Goal: Information Seeking & Learning: Learn about a topic

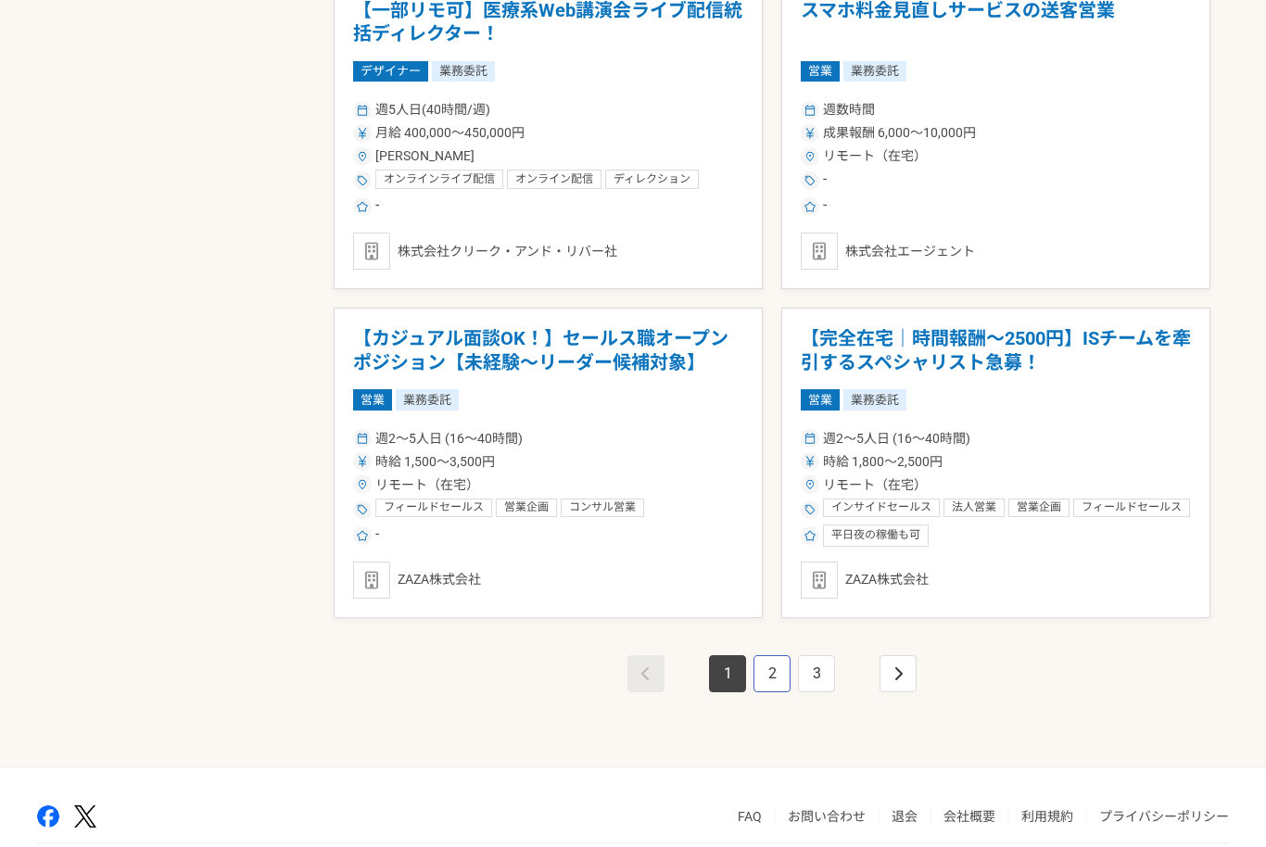
click at [771, 666] on link "2" at bounding box center [771, 673] width 37 height 37
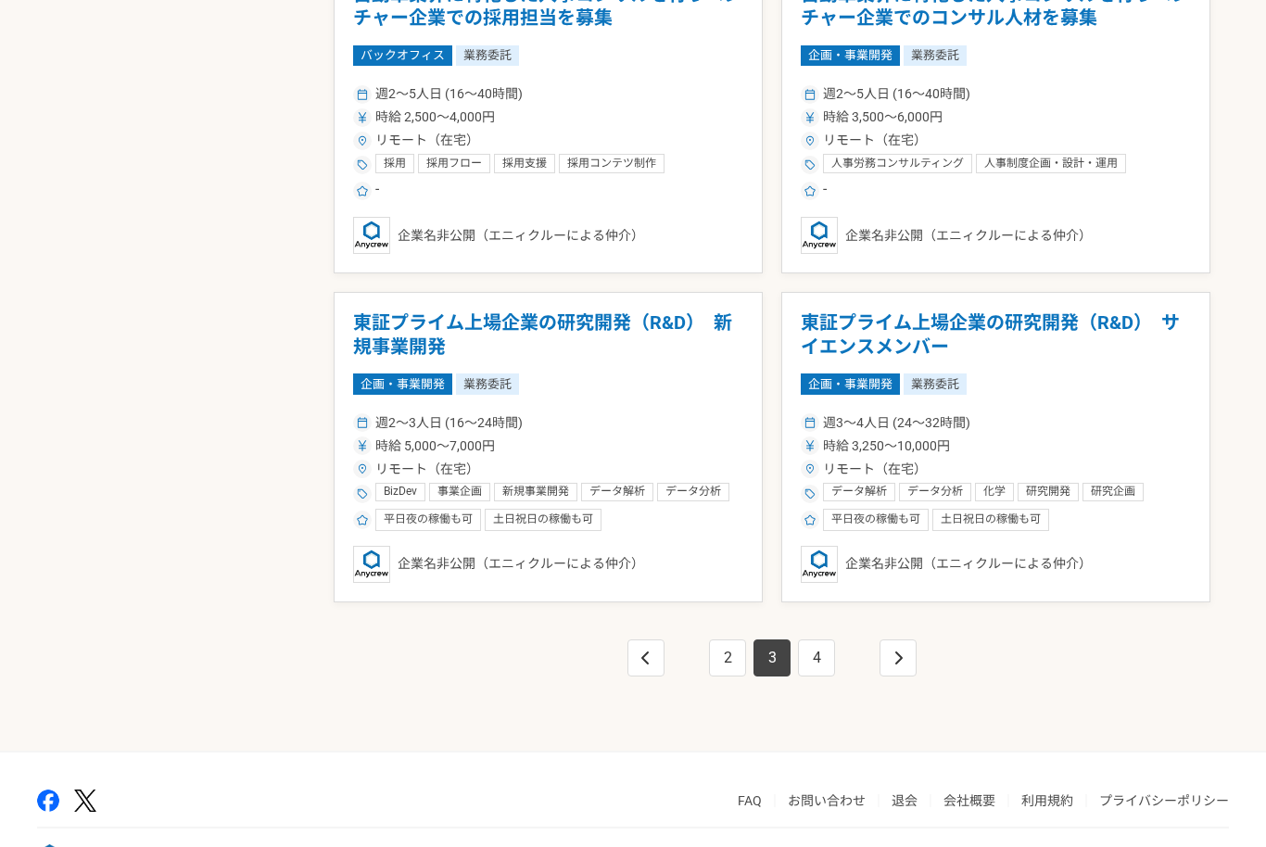
scroll to position [3053, 0]
click at [815, 658] on link "4" at bounding box center [816, 658] width 37 height 37
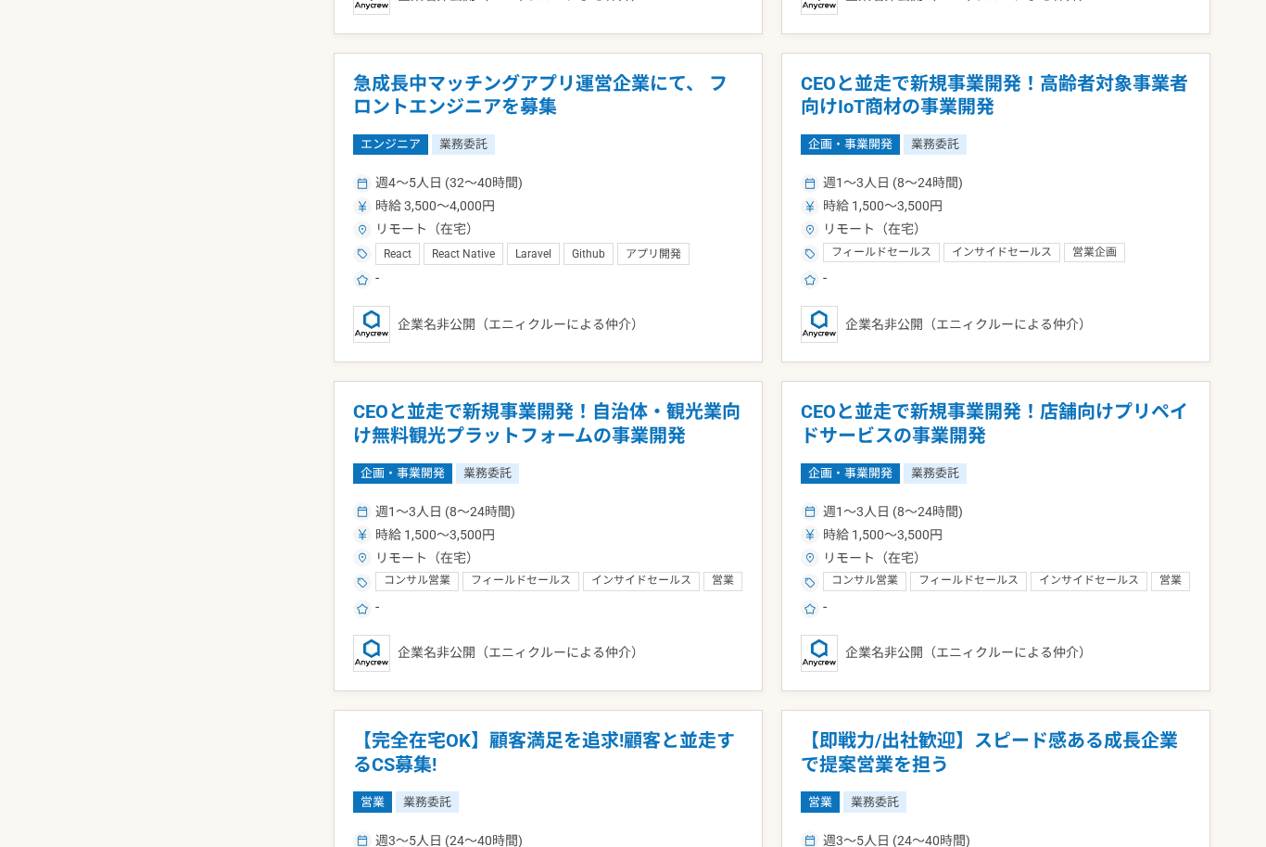
scroll to position [2147, 0]
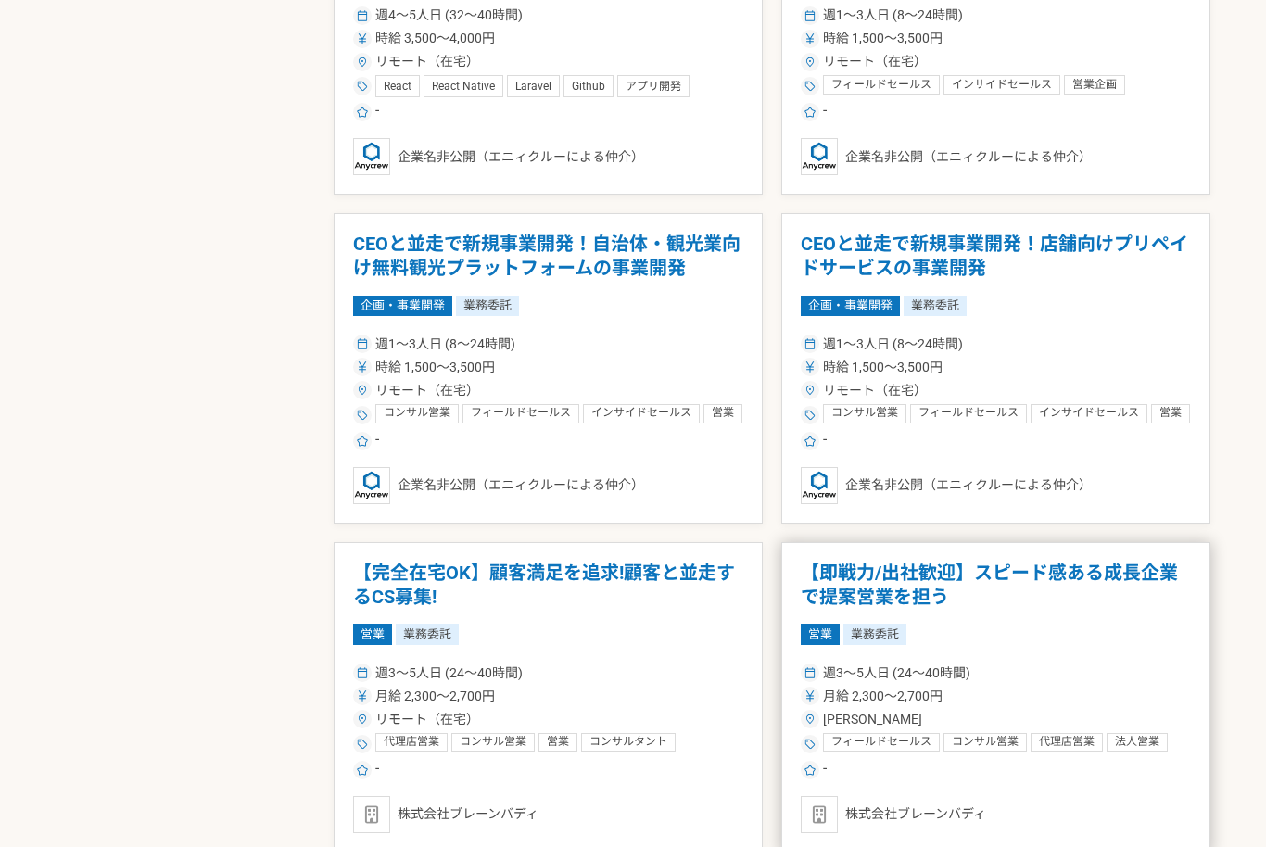
click at [804, 698] on figure at bounding box center [809, 695] width 11 height 11
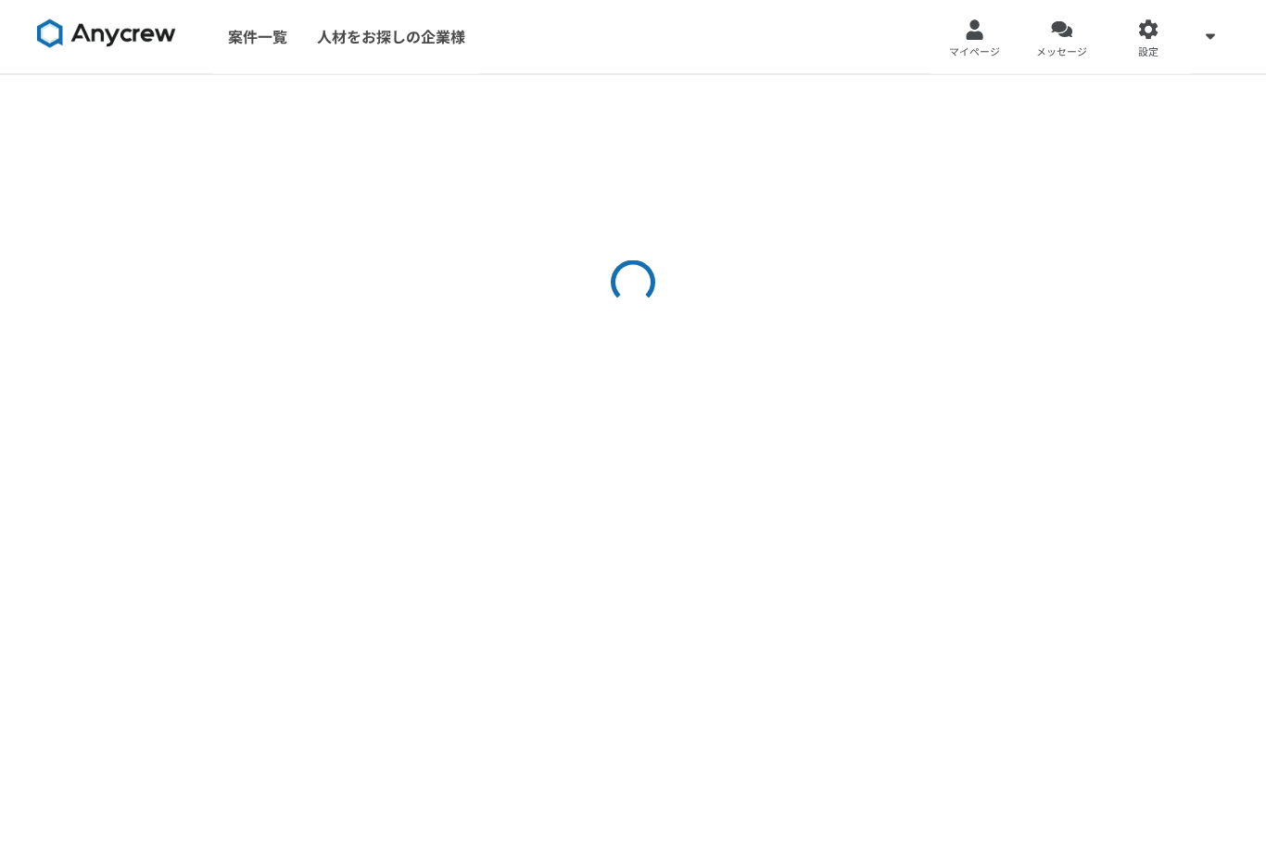
scroll to position [1, 0]
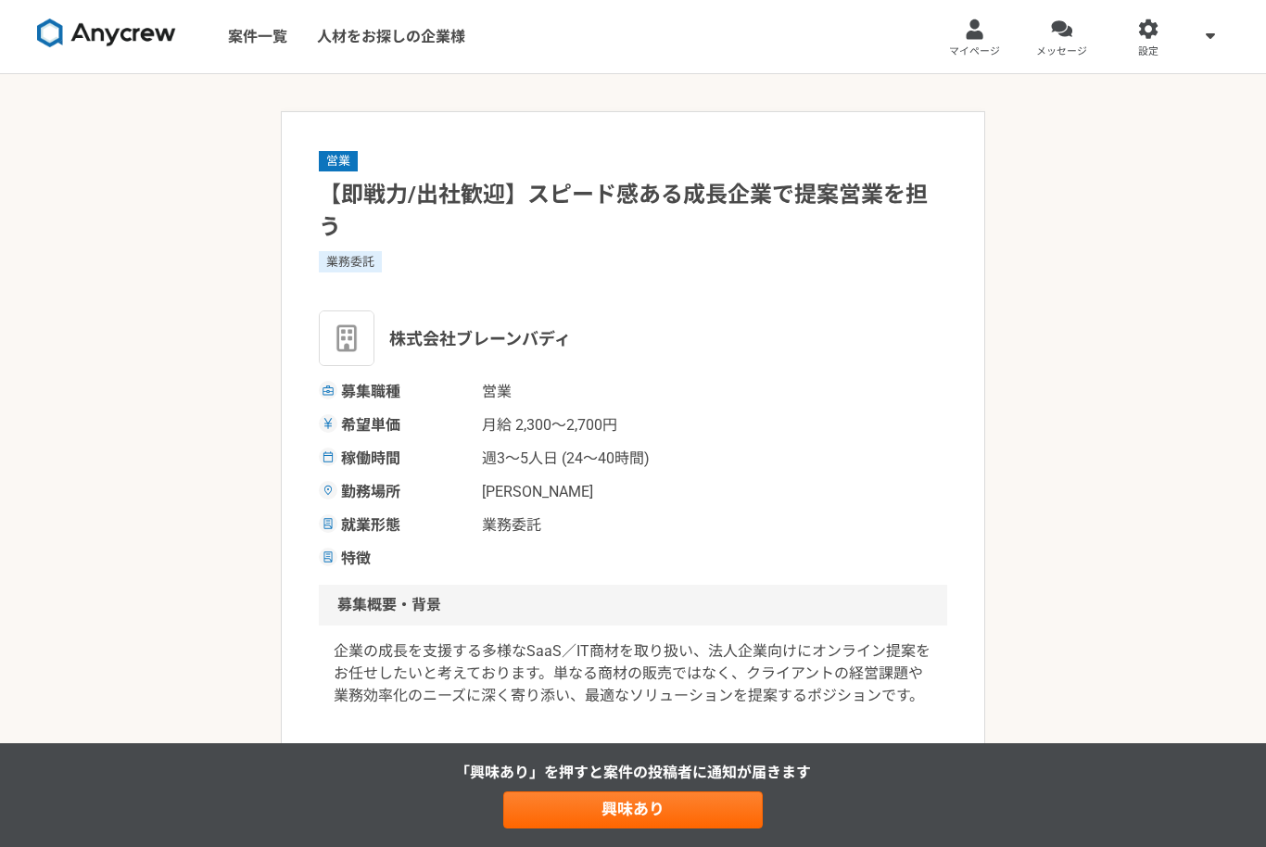
click at [144, 39] on img at bounding box center [106, 34] width 139 height 30
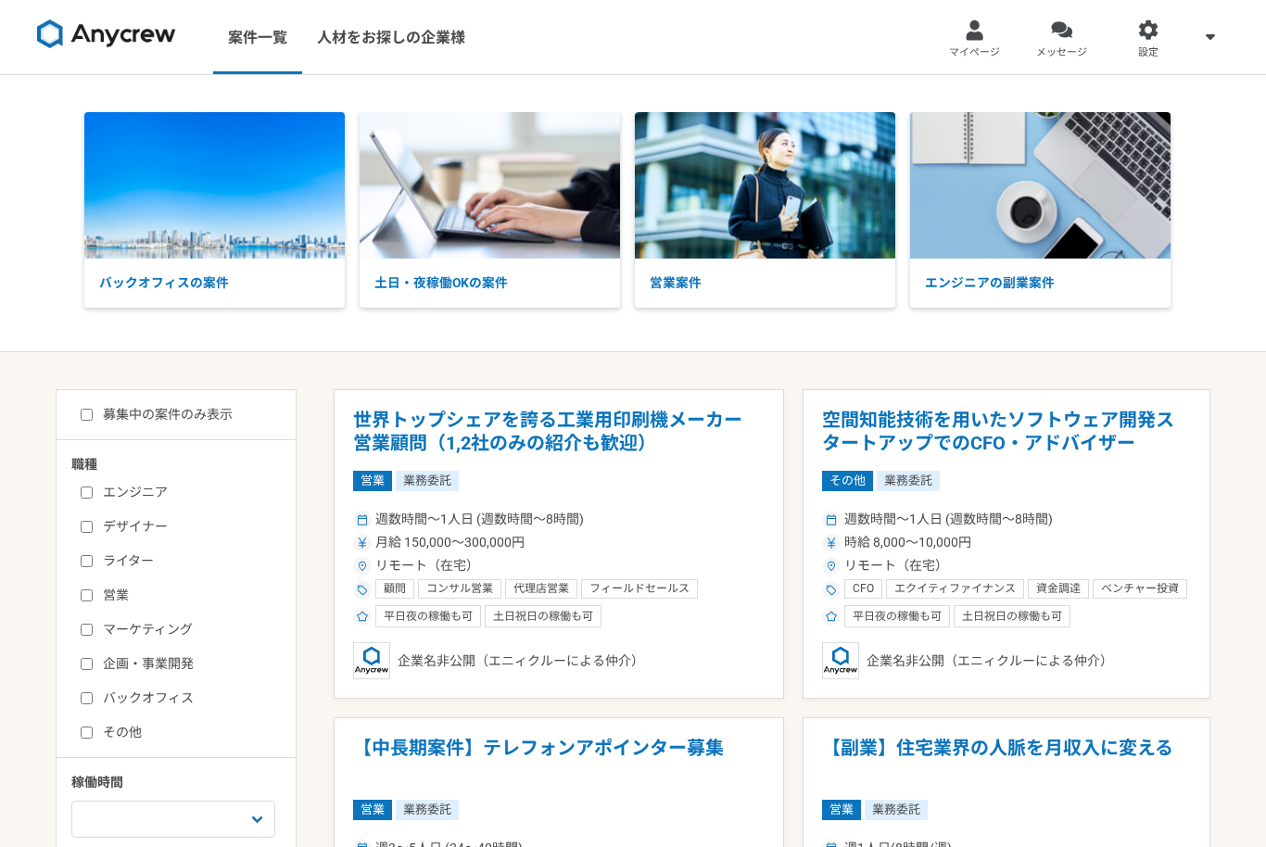
click at [204, 412] on label "募集中の案件のみ表示" at bounding box center [157, 414] width 152 height 19
click at [93, 412] on input "募集中の案件のみ表示" at bounding box center [87, 415] width 12 height 12
checkbox input "true"
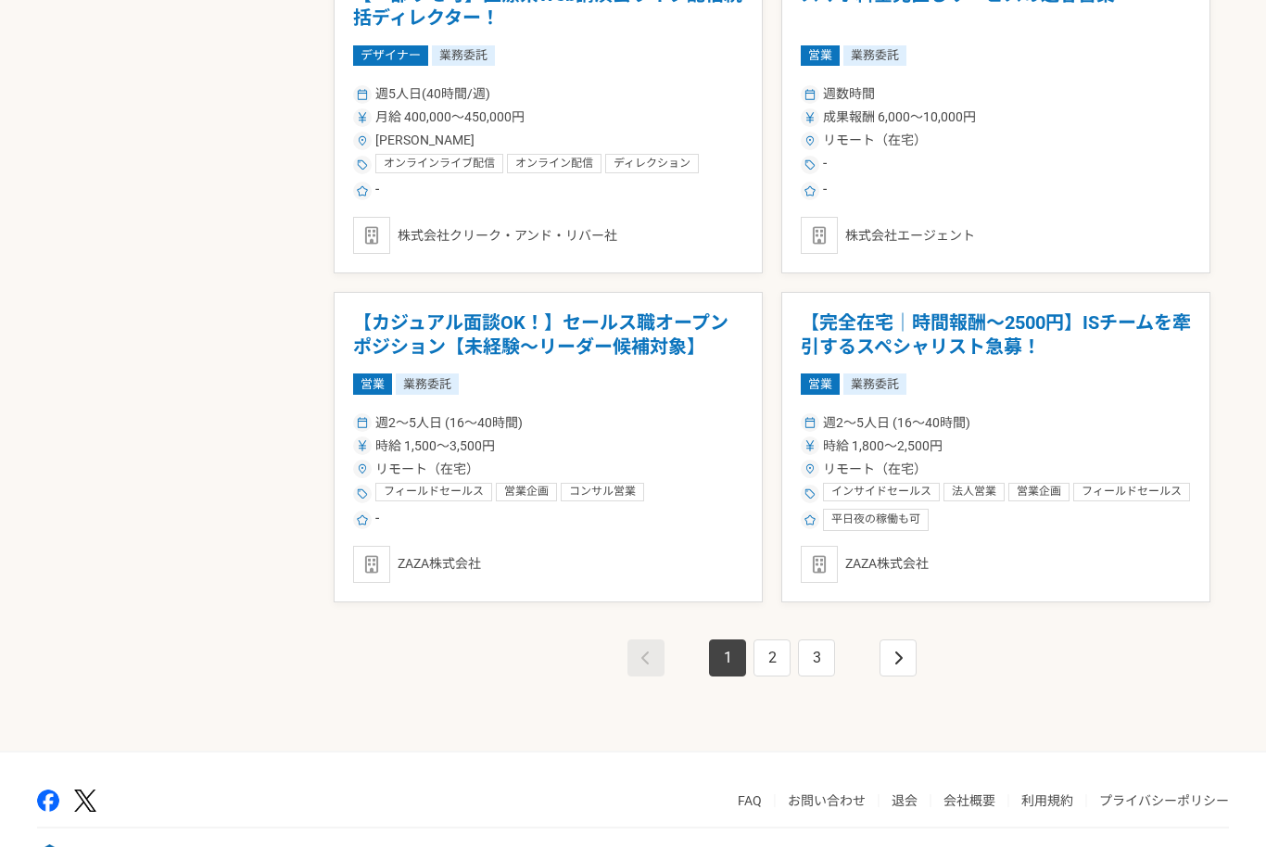
scroll to position [3053, 0]
click at [766, 656] on link "2" at bounding box center [771, 658] width 37 height 37
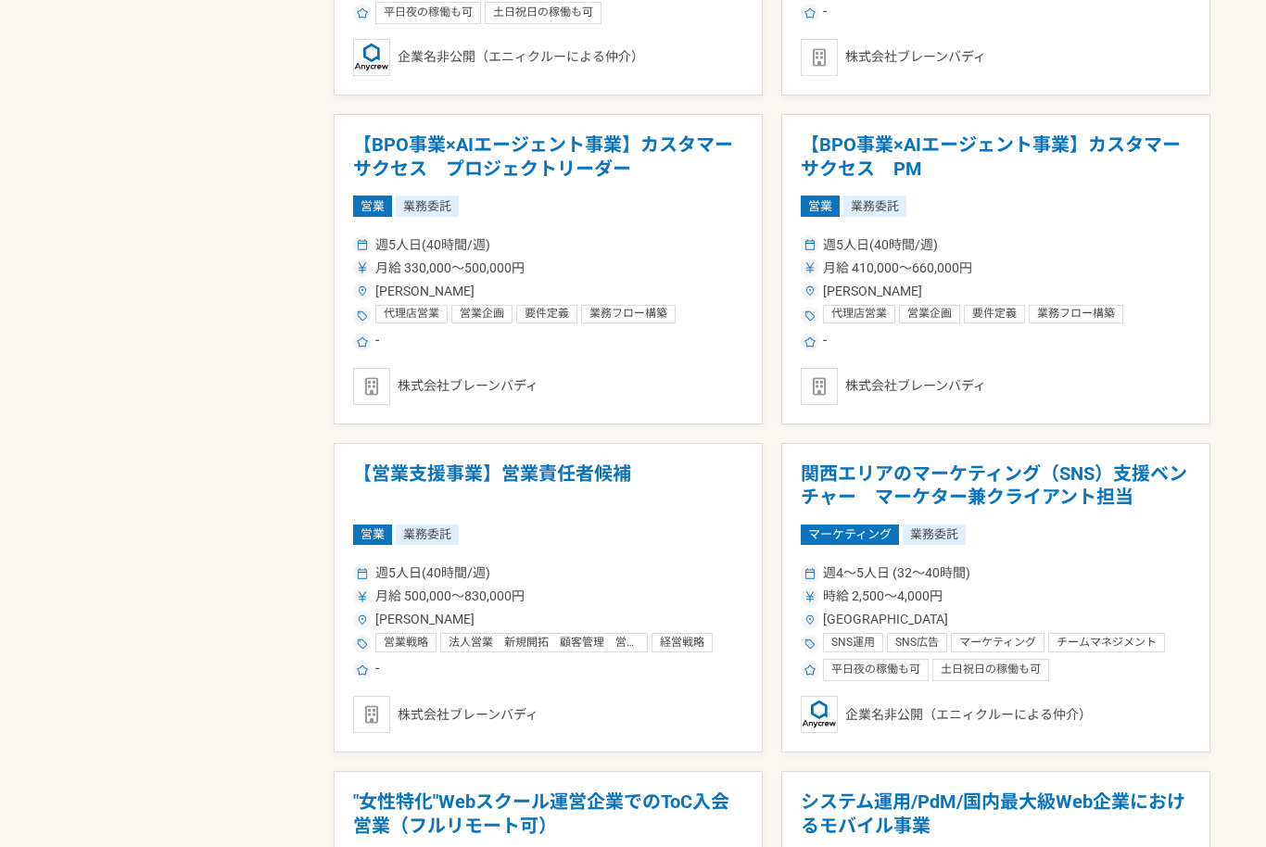
scroll to position [2745, 0]
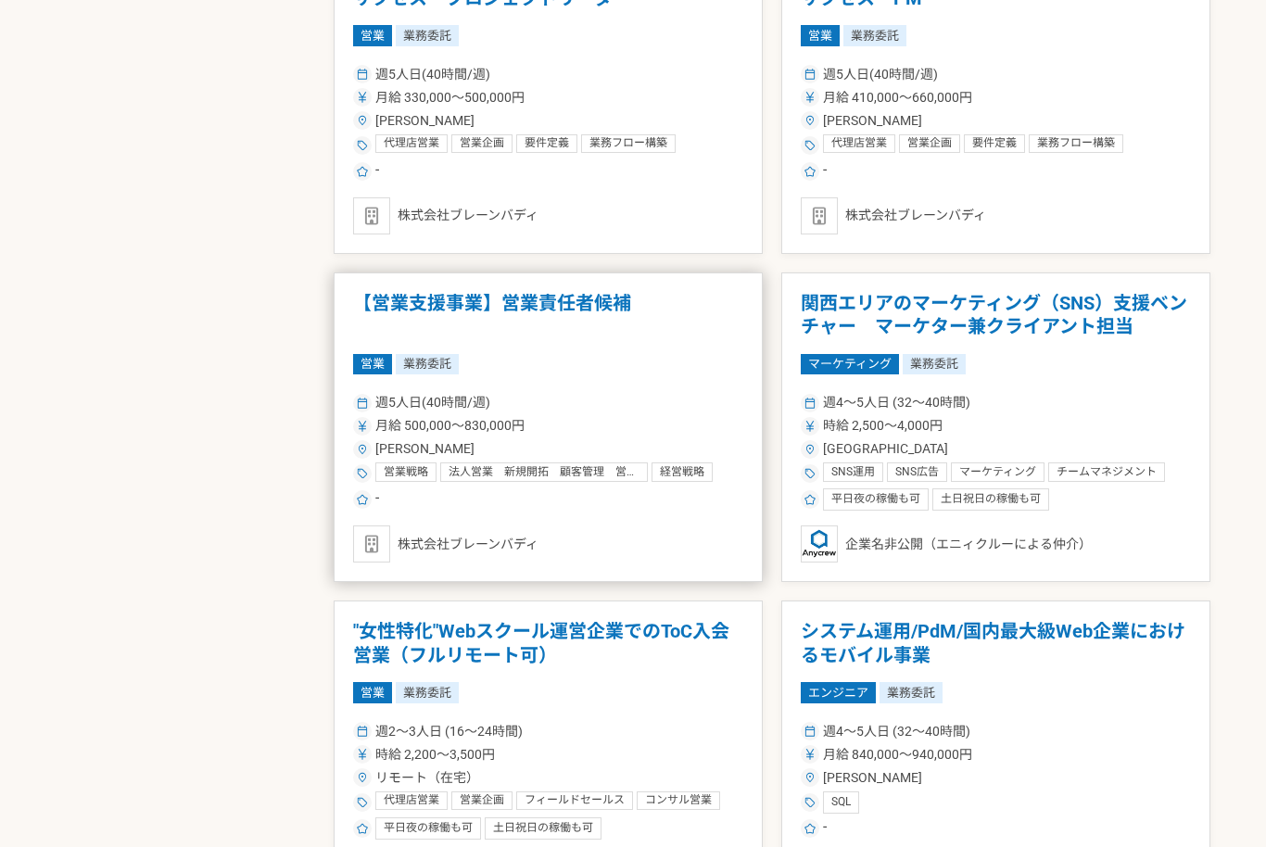
click at [402, 292] on h1 "【営業支援事業】営業責任者候補" at bounding box center [548, 315] width 390 height 47
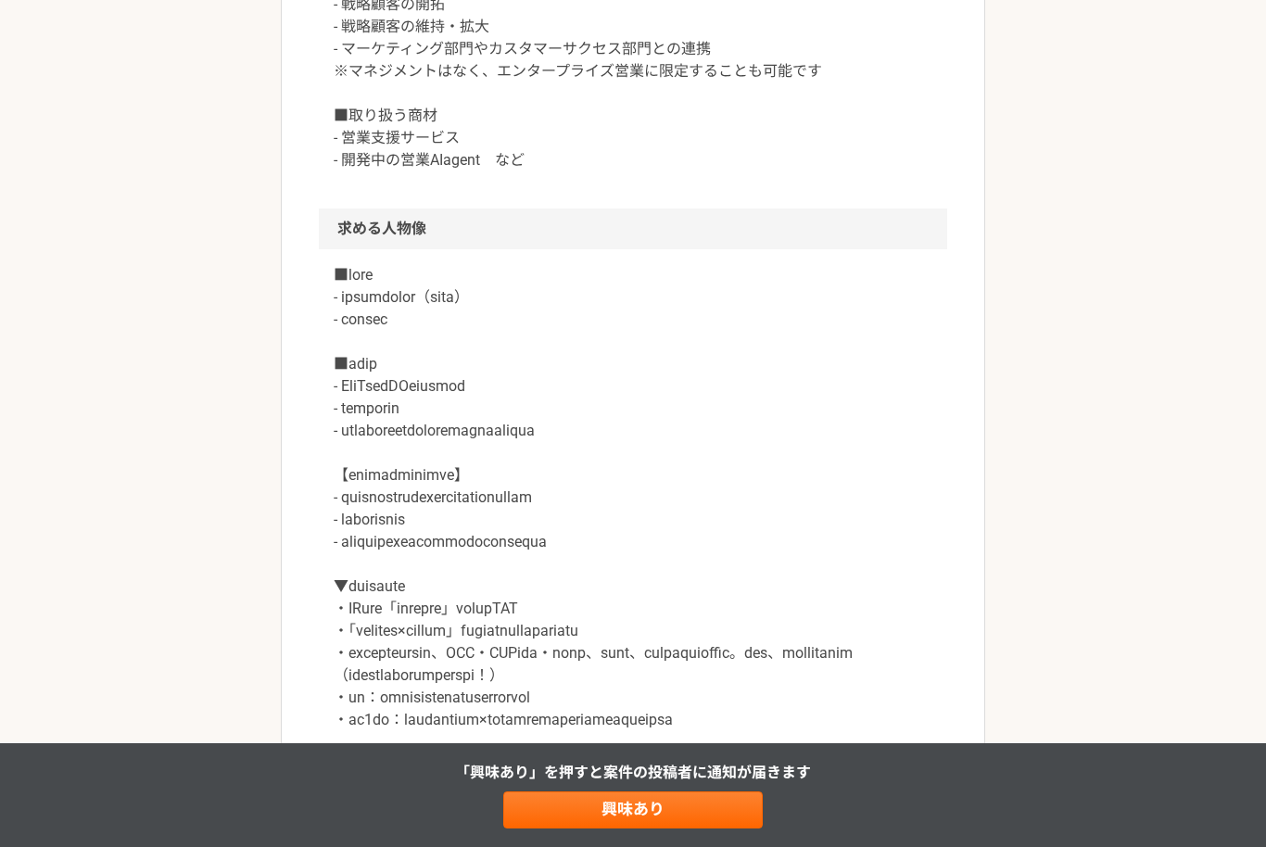
scroll to position [1114, 0]
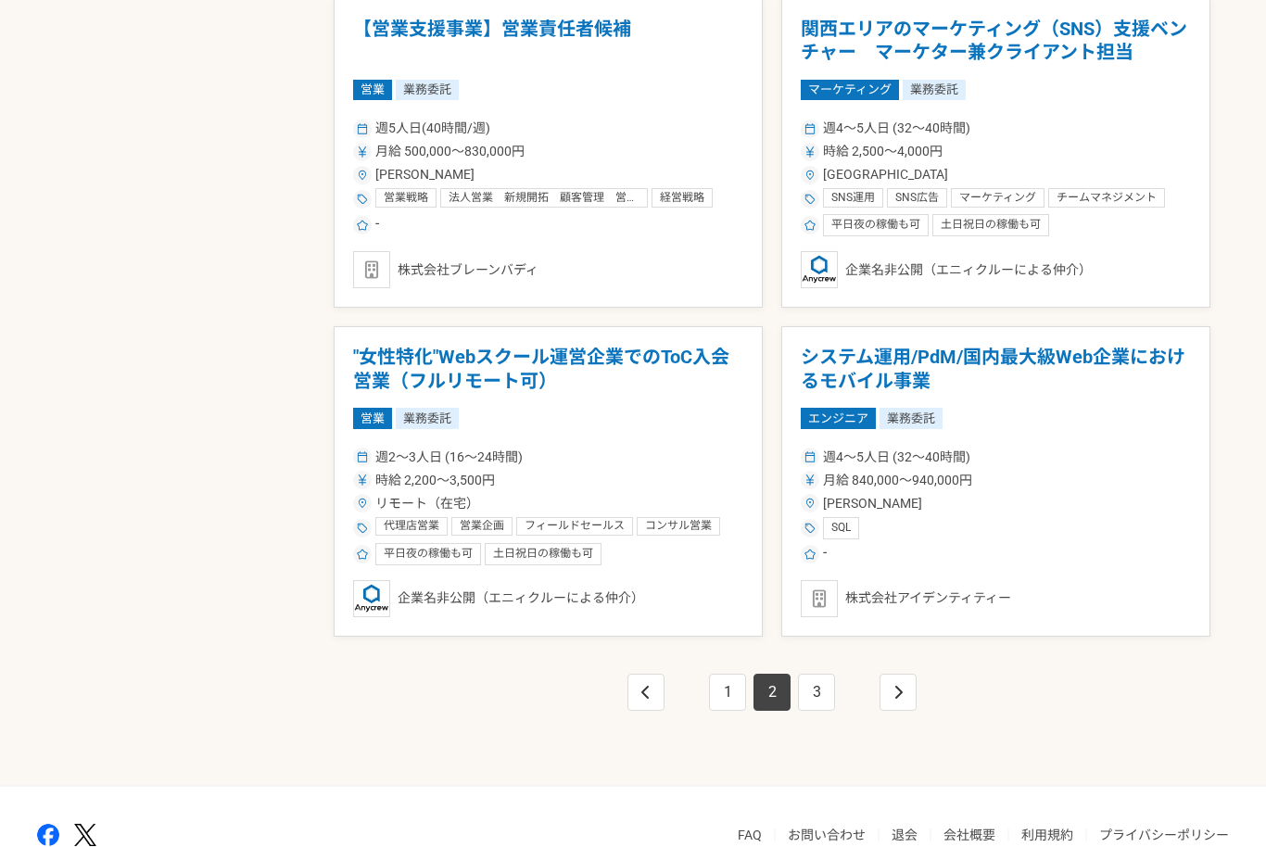
scroll to position [3042, 0]
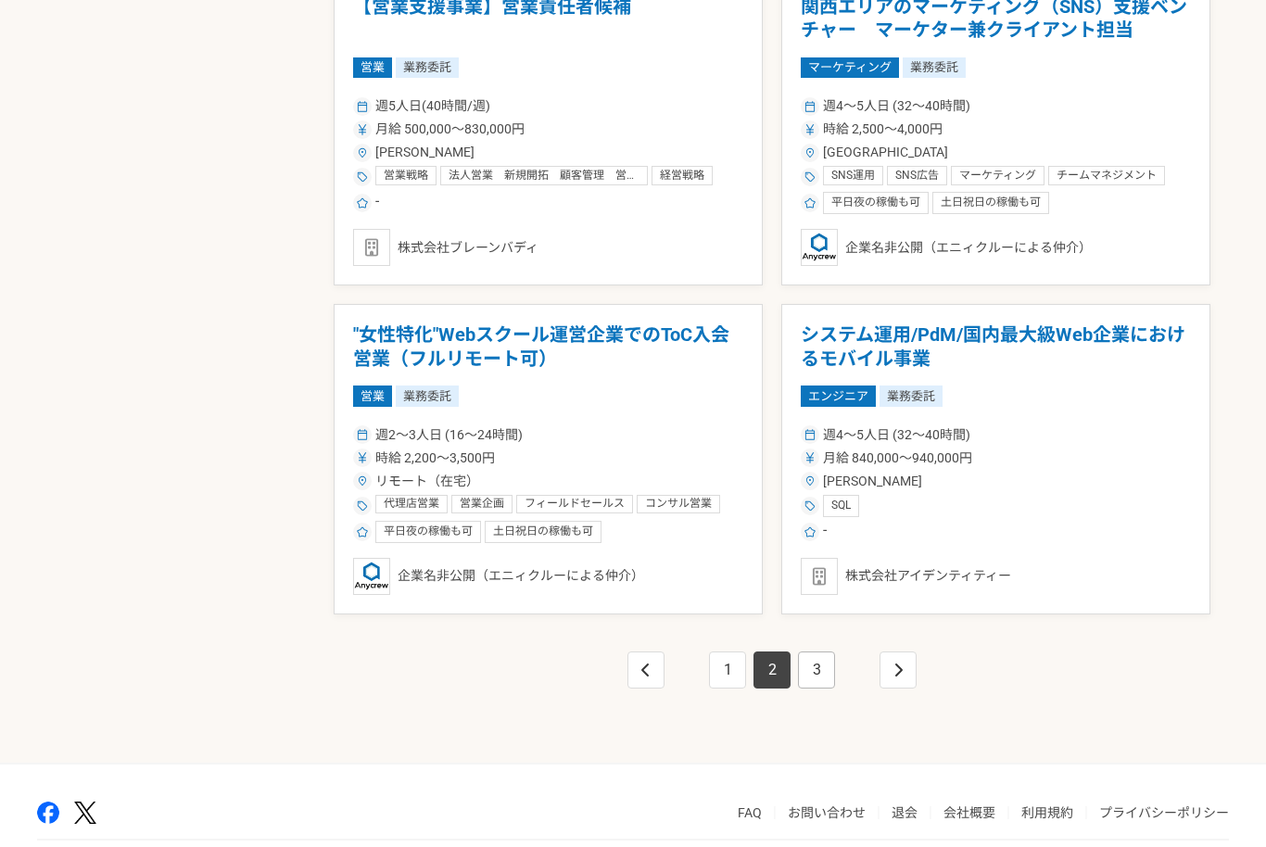
click at [820, 668] on link "3" at bounding box center [816, 669] width 37 height 37
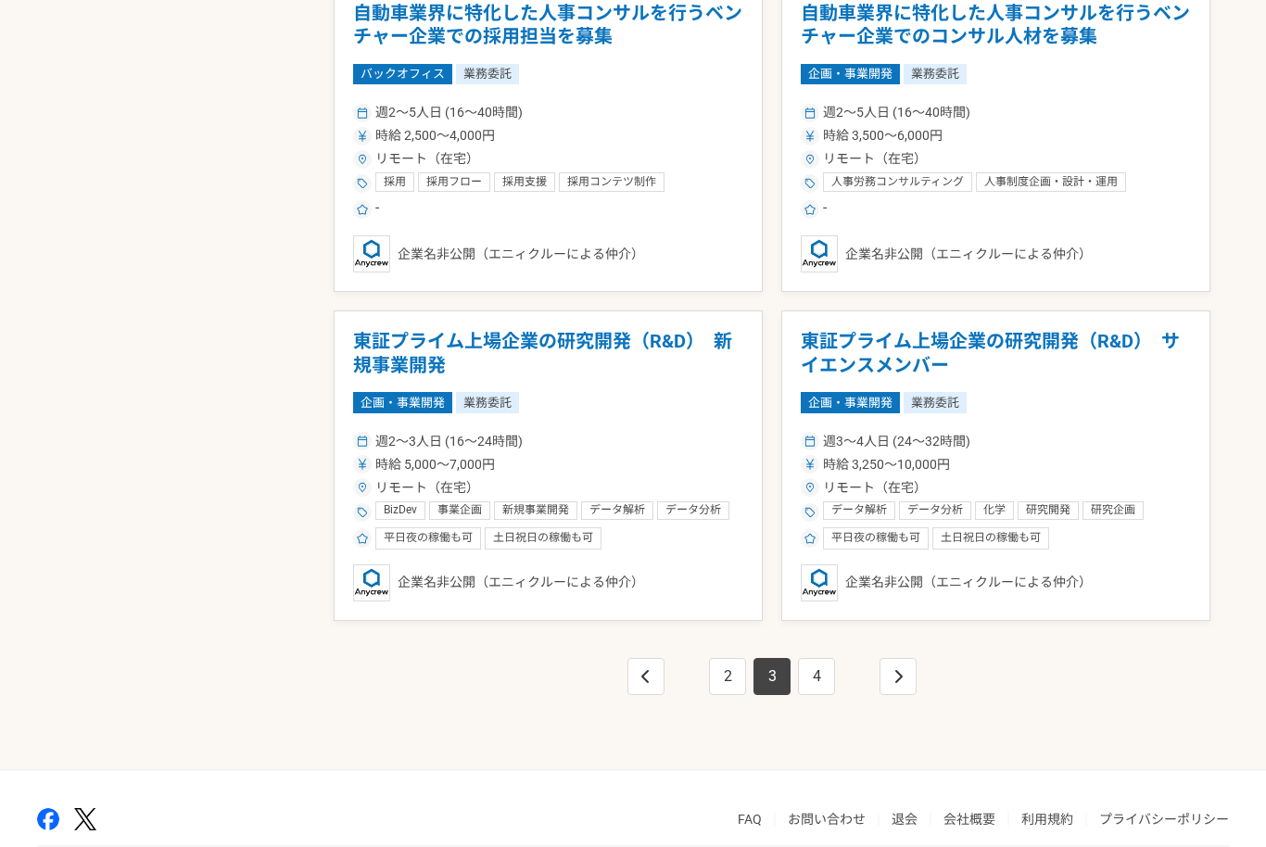
scroll to position [3053, 0]
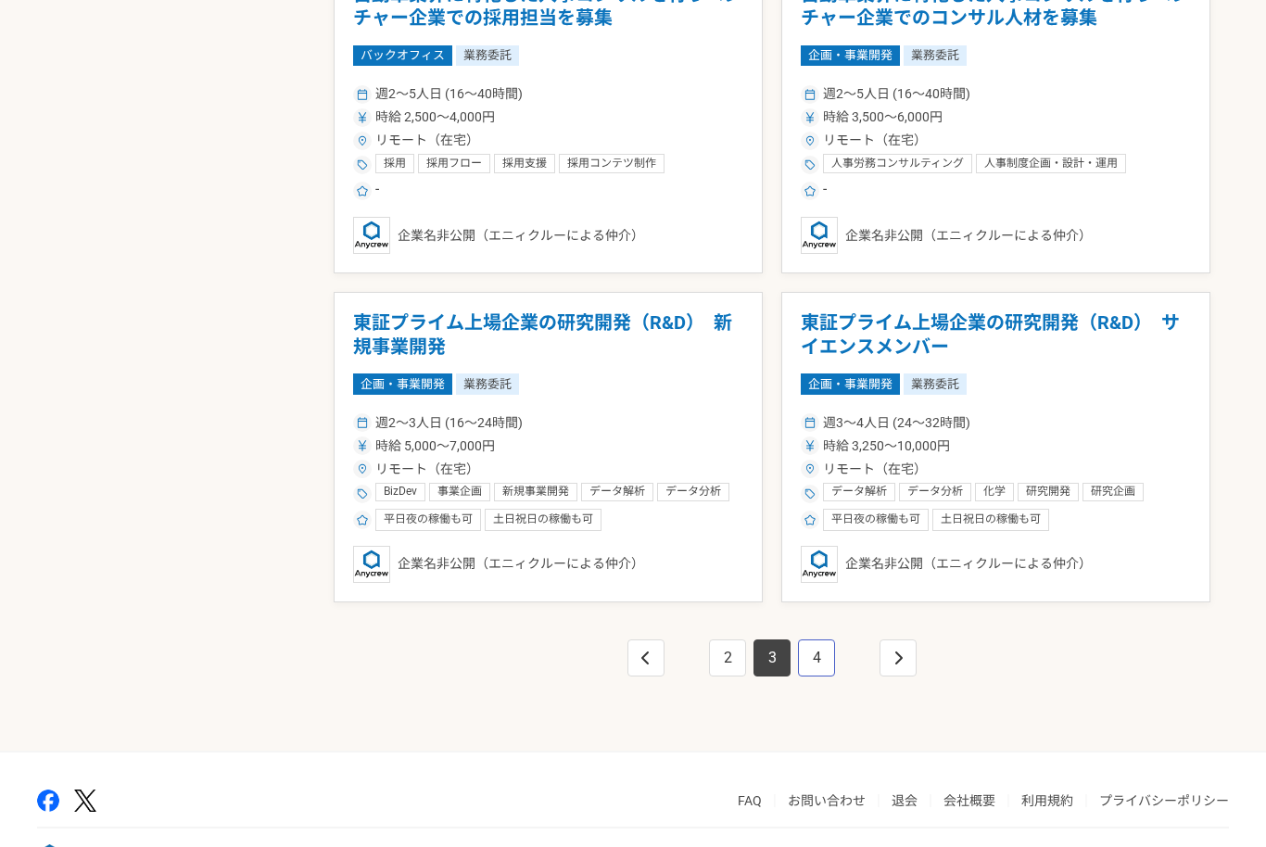
click at [818, 667] on link "4" at bounding box center [816, 658] width 37 height 37
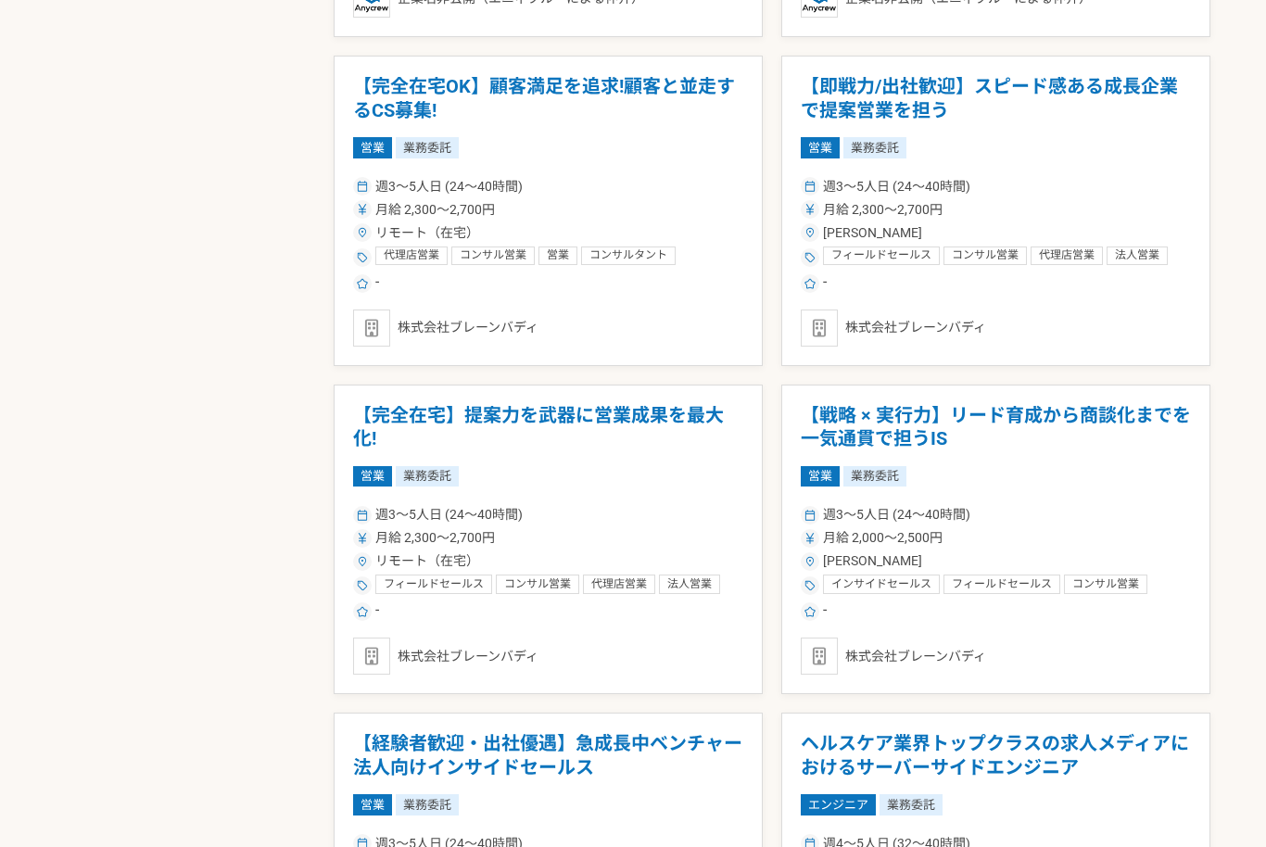
scroll to position [2926, 0]
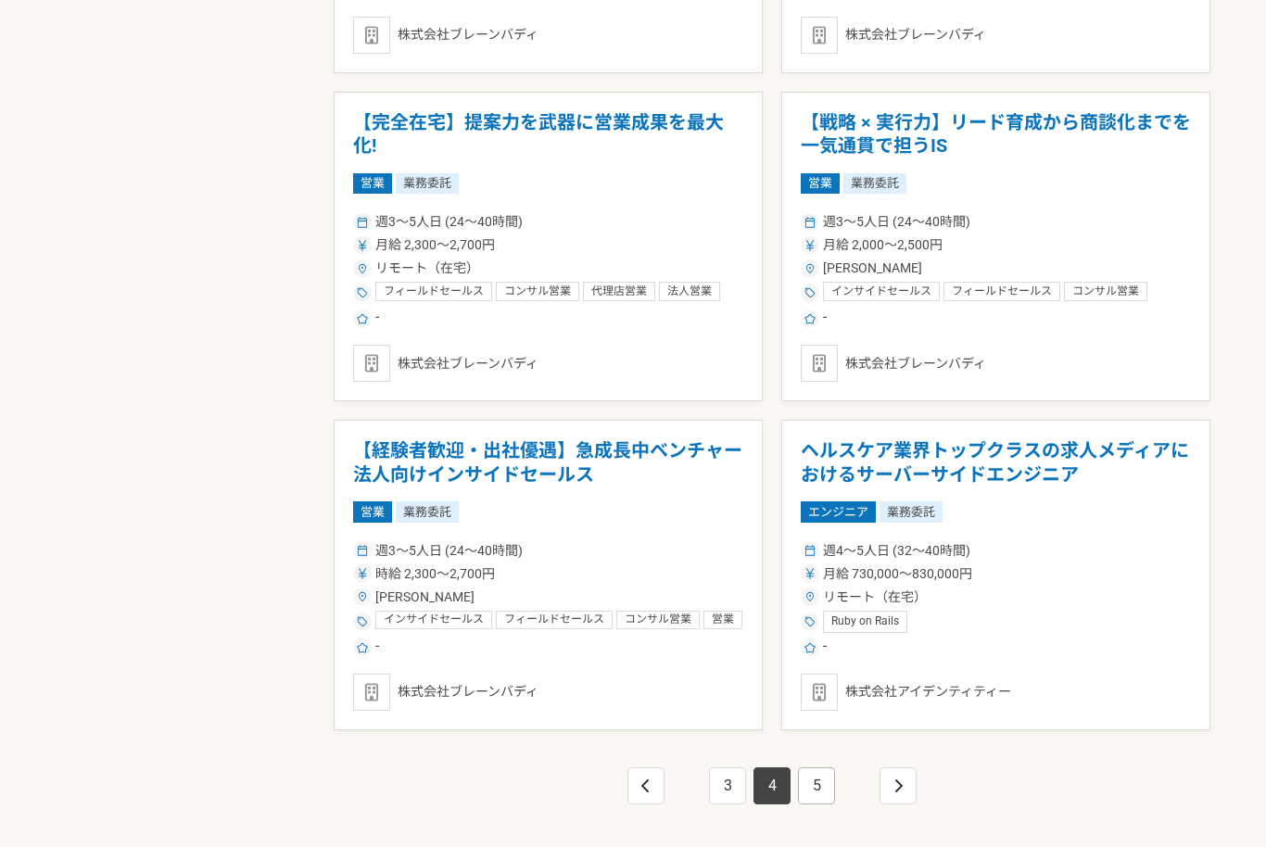
click at [824, 791] on link "5" at bounding box center [816, 785] width 37 height 37
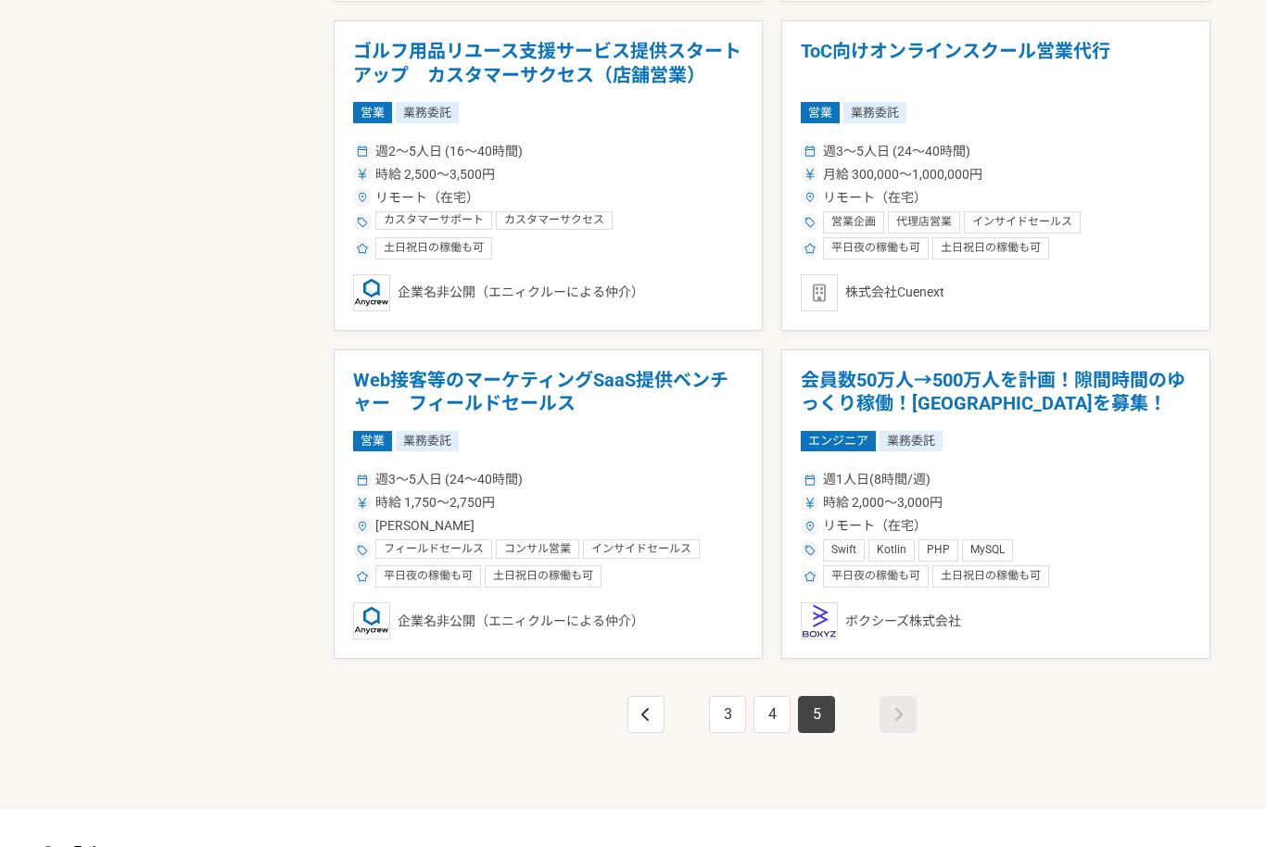
scroll to position [2671, 0]
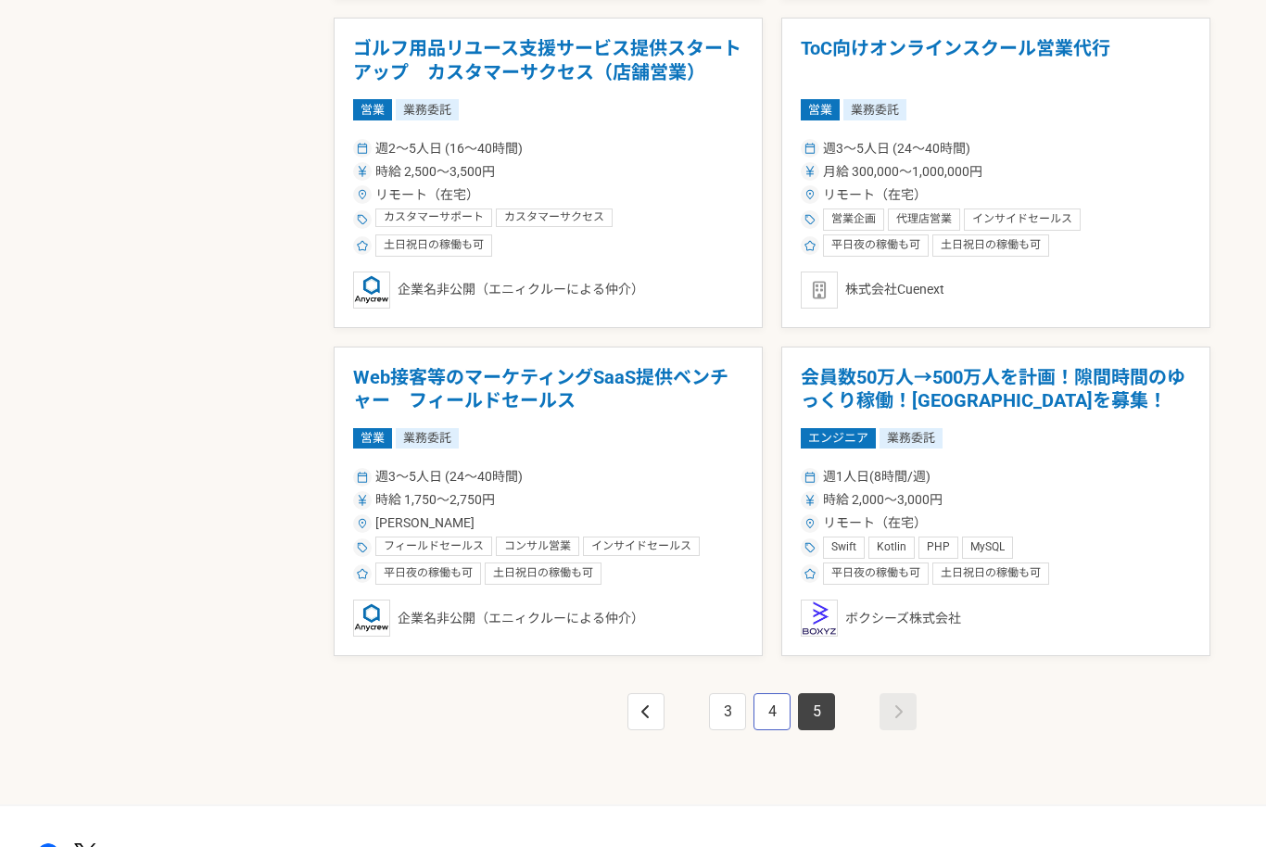
click at [787, 716] on link "4" at bounding box center [771, 711] width 37 height 37
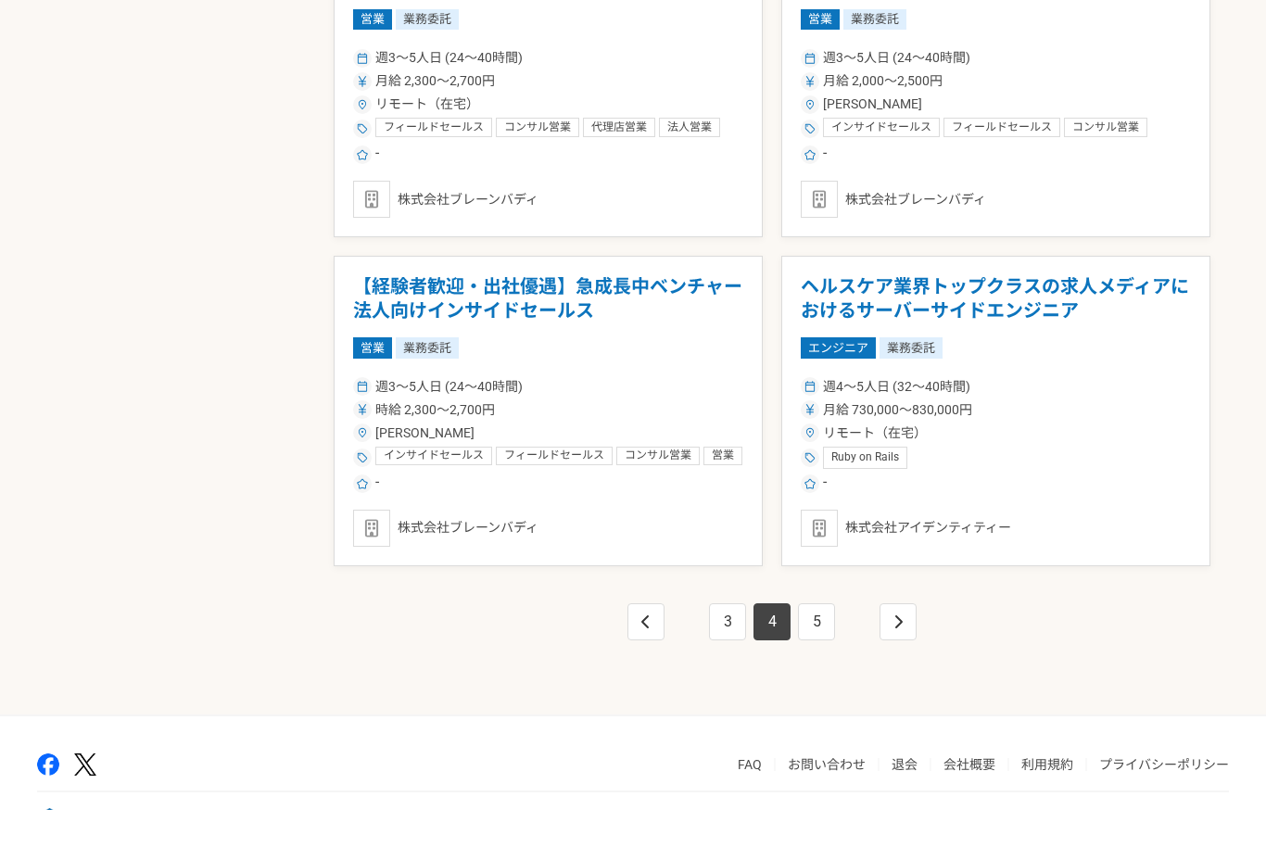
scroll to position [3053, 0]
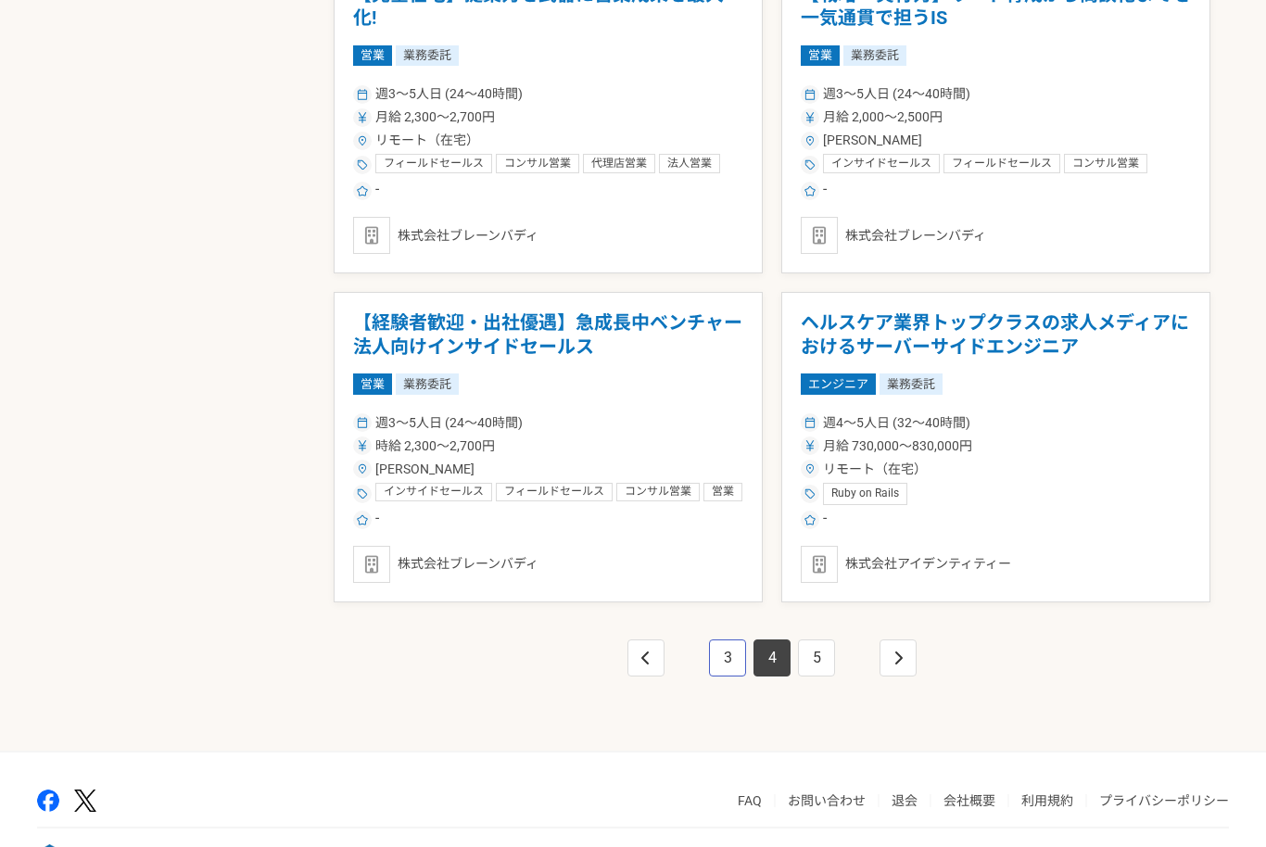
click at [728, 670] on link "3" at bounding box center [727, 658] width 37 height 37
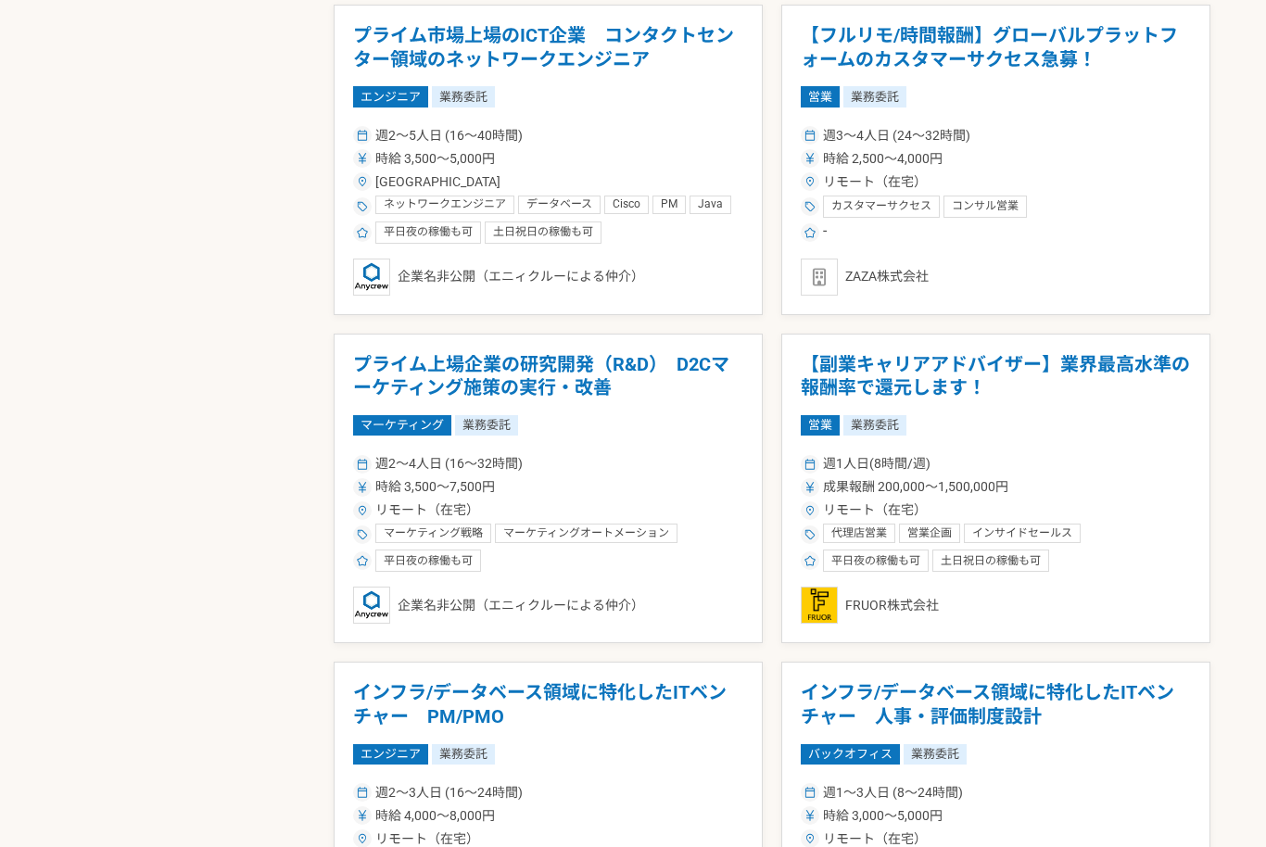
scroll to position [1672, 0]
